Goal: Information Seeking & Learning: Understand process/instructions

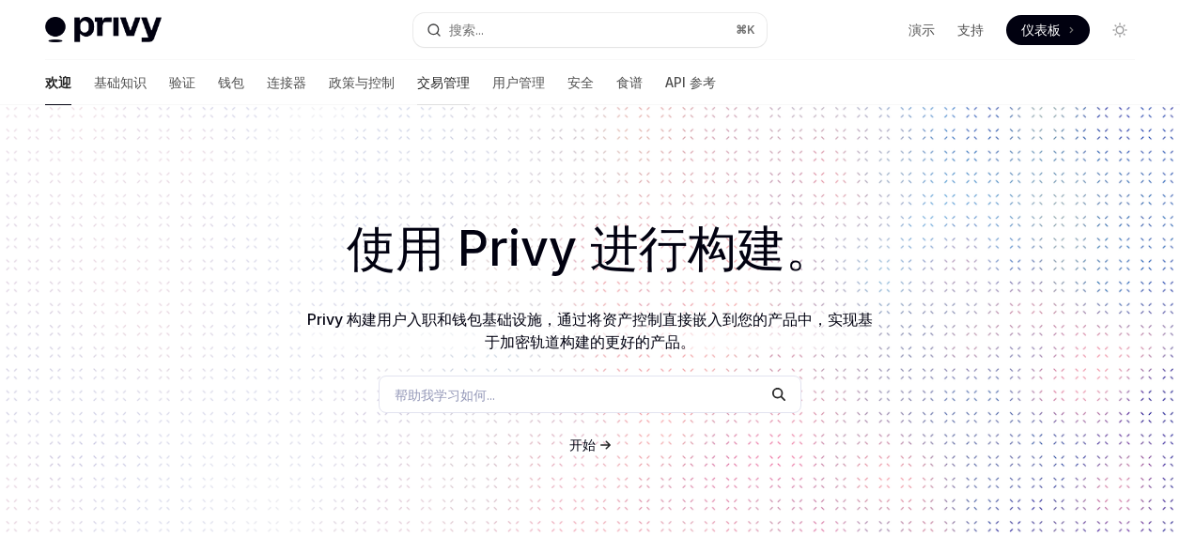
click at [417, 87] on font "交易管理" at bounding box center [443, 82] width 53 height 16
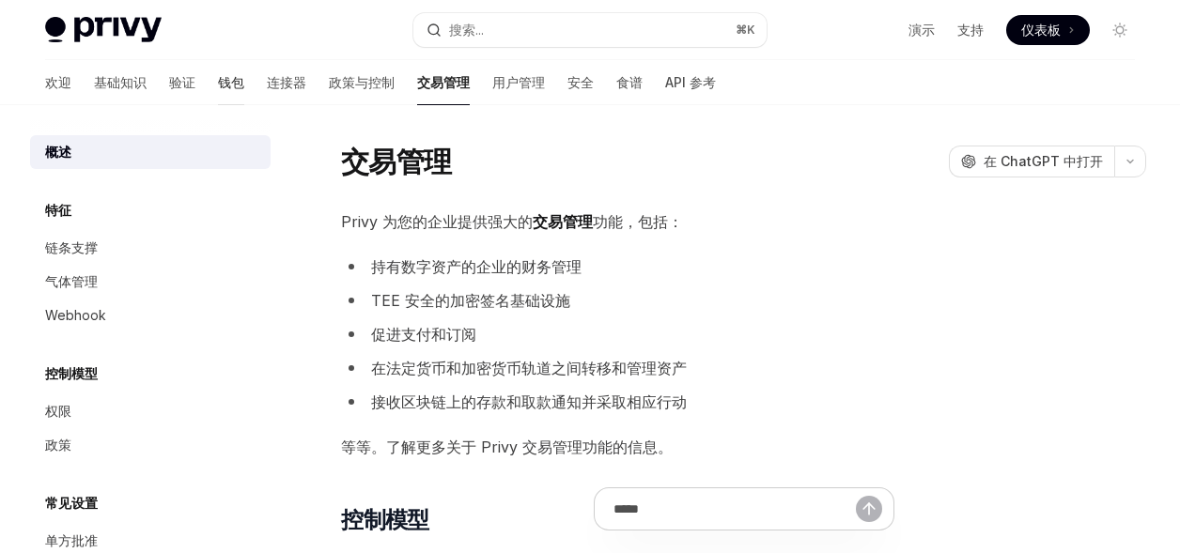
click at [218, 88] on font "钱包" at bounding box center [231, 82] width 26 height 16
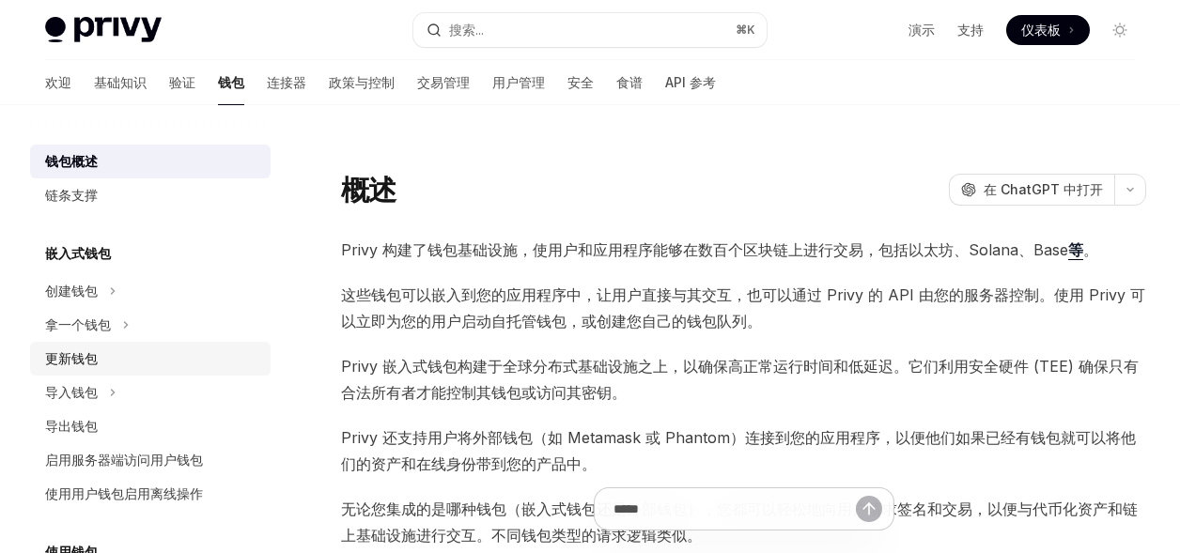
click at [82, 362] on font "更新钱包" at bounding box center [71, 358] width 53 height 16
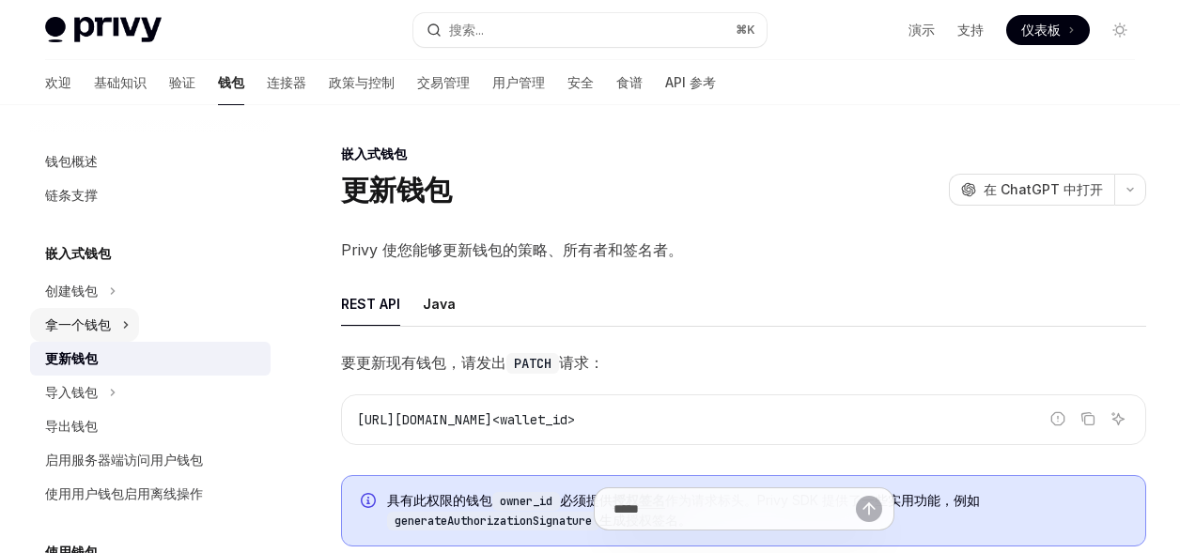
click at [86, 318] on font "拿一个钱包" at bounding box center [78, 325] width 66 height 16
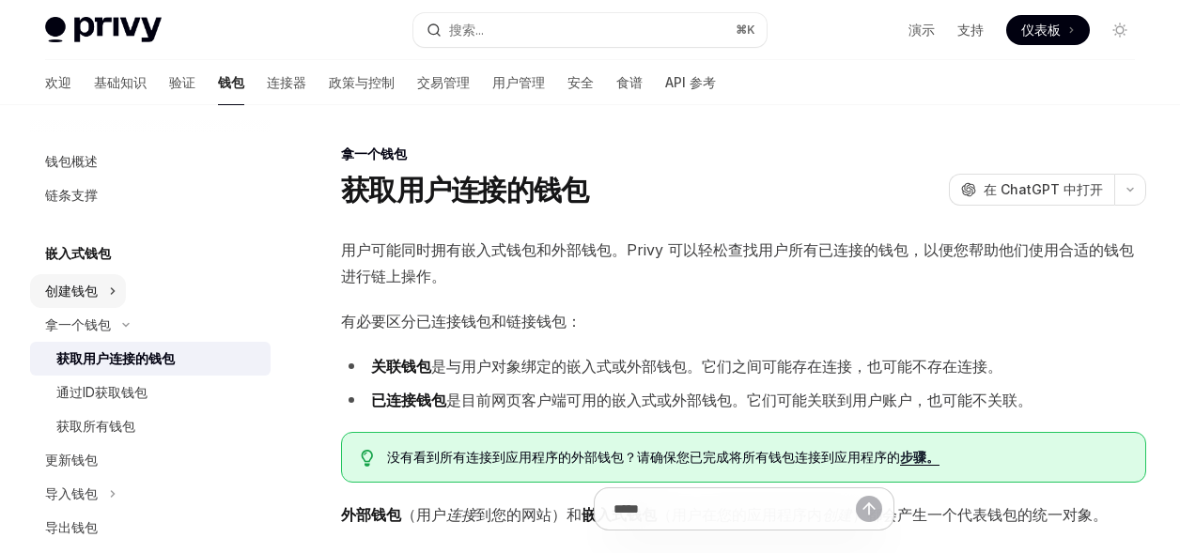
click at [82, 299] on div "创建钱包" at bounding box center [71, 291] width 53 height 23
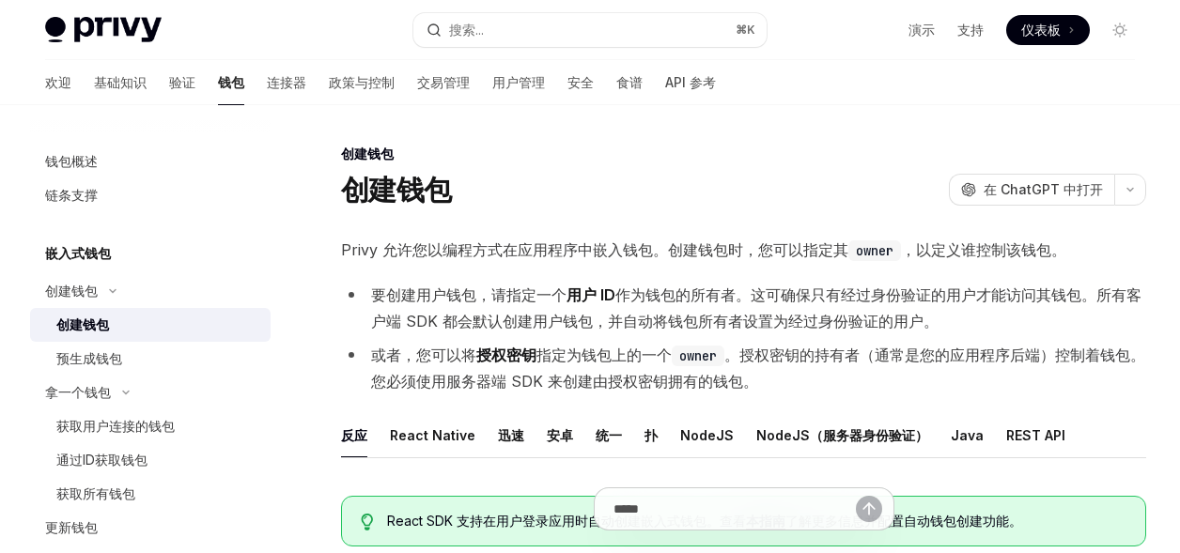
click at [87, 330] on font "创建钱包" at bounding box center [82, 325] width 53 height 16
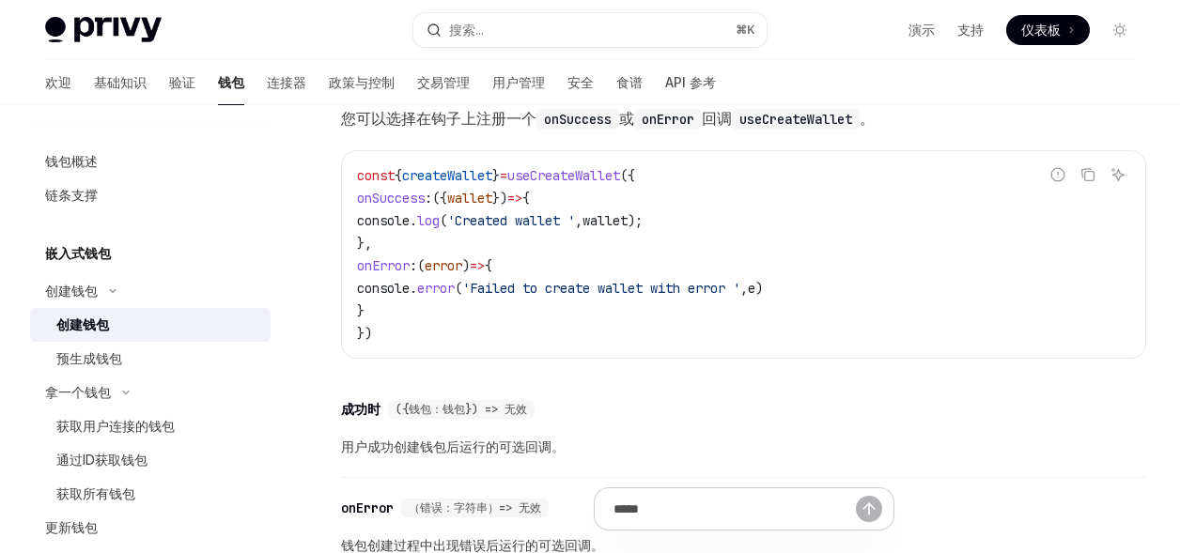
scroll to position [1560, 0]
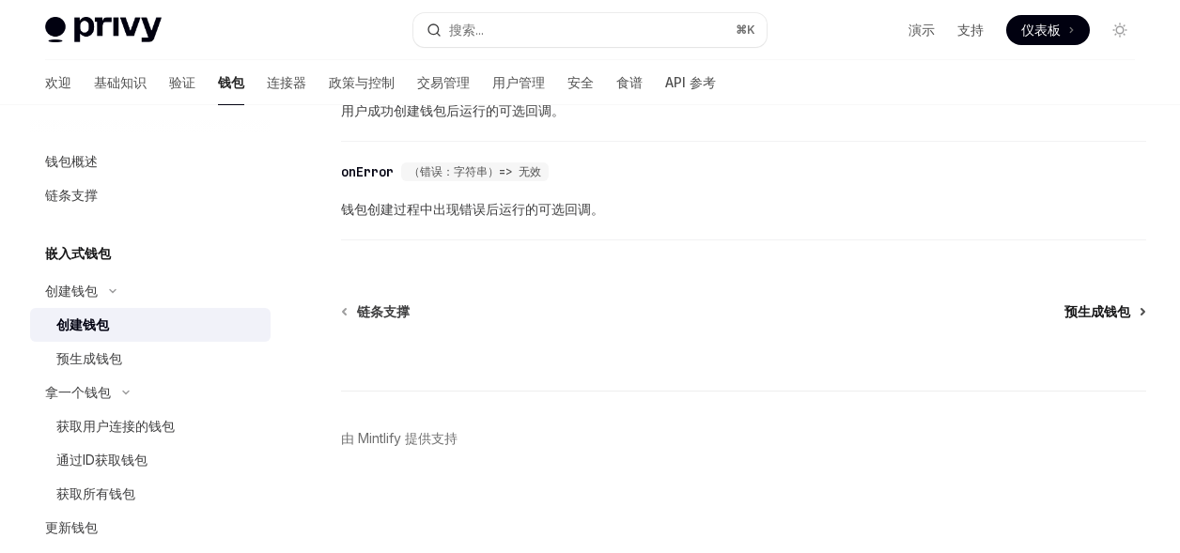
click at [1120, 311] on font "预生成钱包" at bounding box center [1097, 311] width 66 height 16
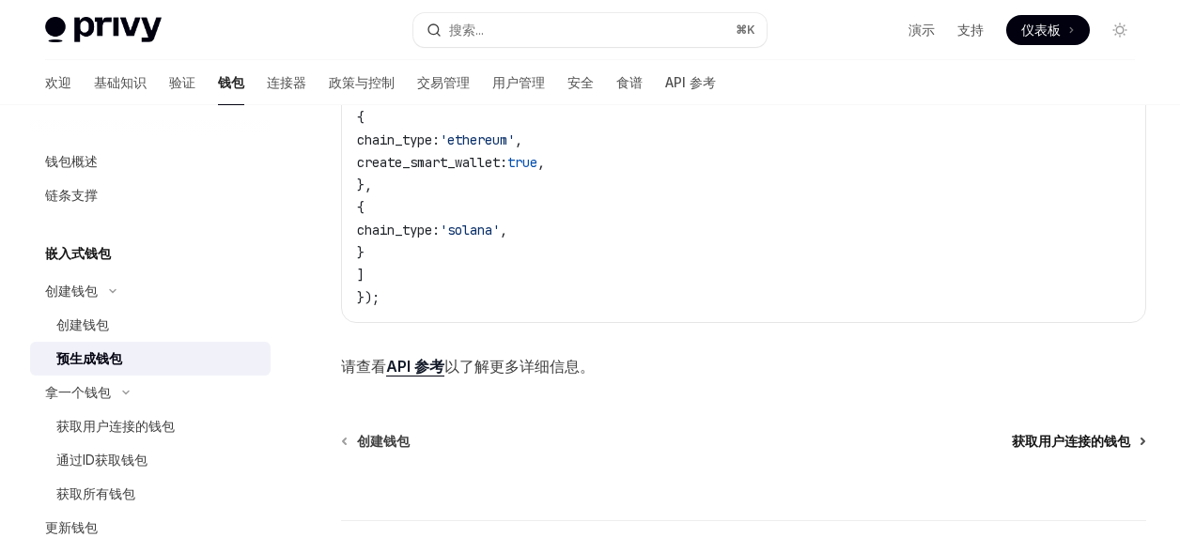
scroll to position [1317, 0]
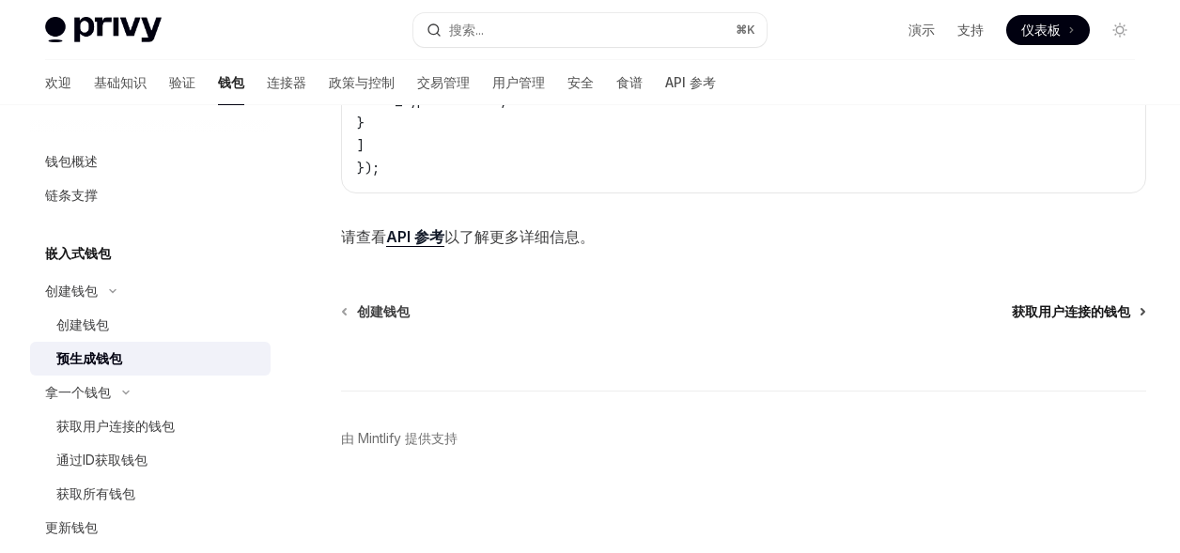
click at [1109, 309] on font "获取用户连接的钱包" at bounding box center [1071, 311] width 118 height 16
type textarea "*"
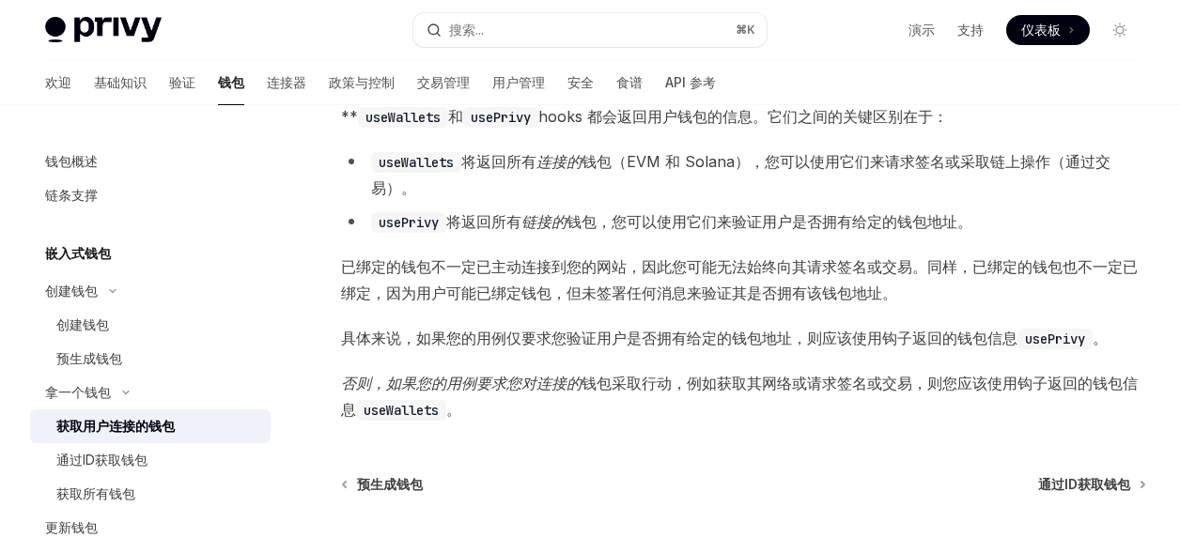
scroll to position [1573, 0]
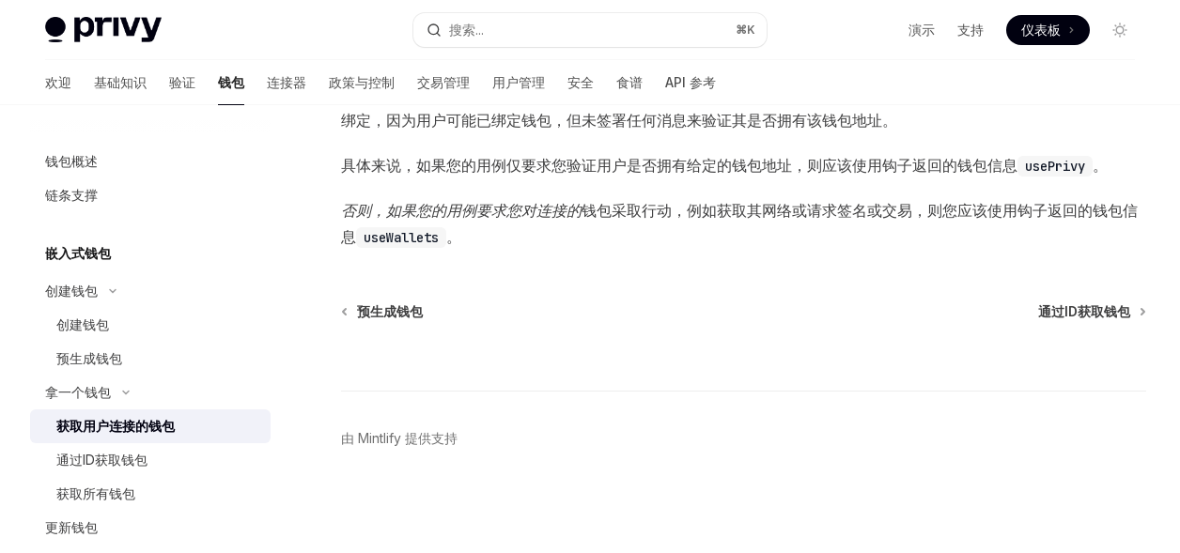
click at [1073, 32] on span at bounding box center [1048, 30] width 84 height 30
